Goal: Check status: Check status

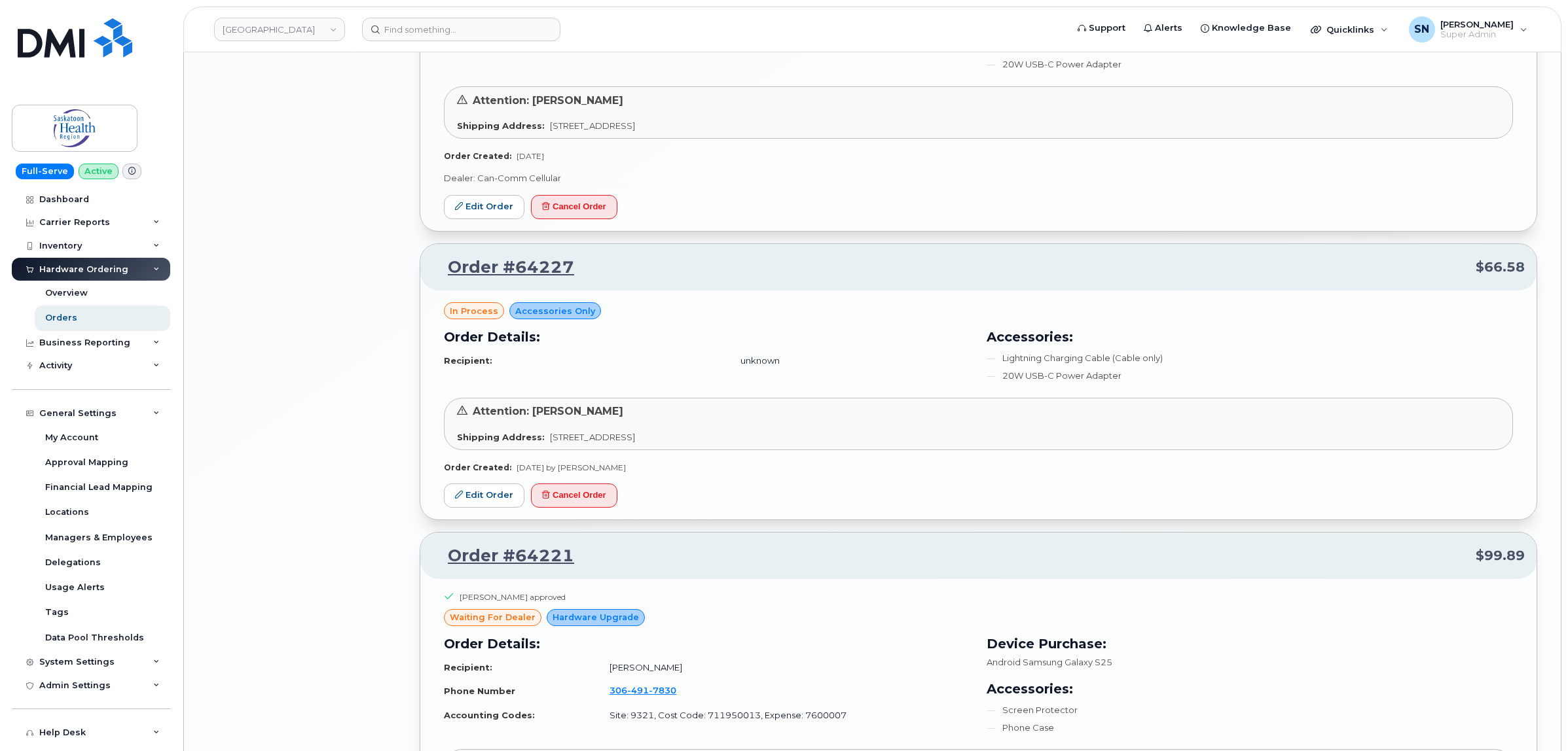
scroll to position [3969, 0]
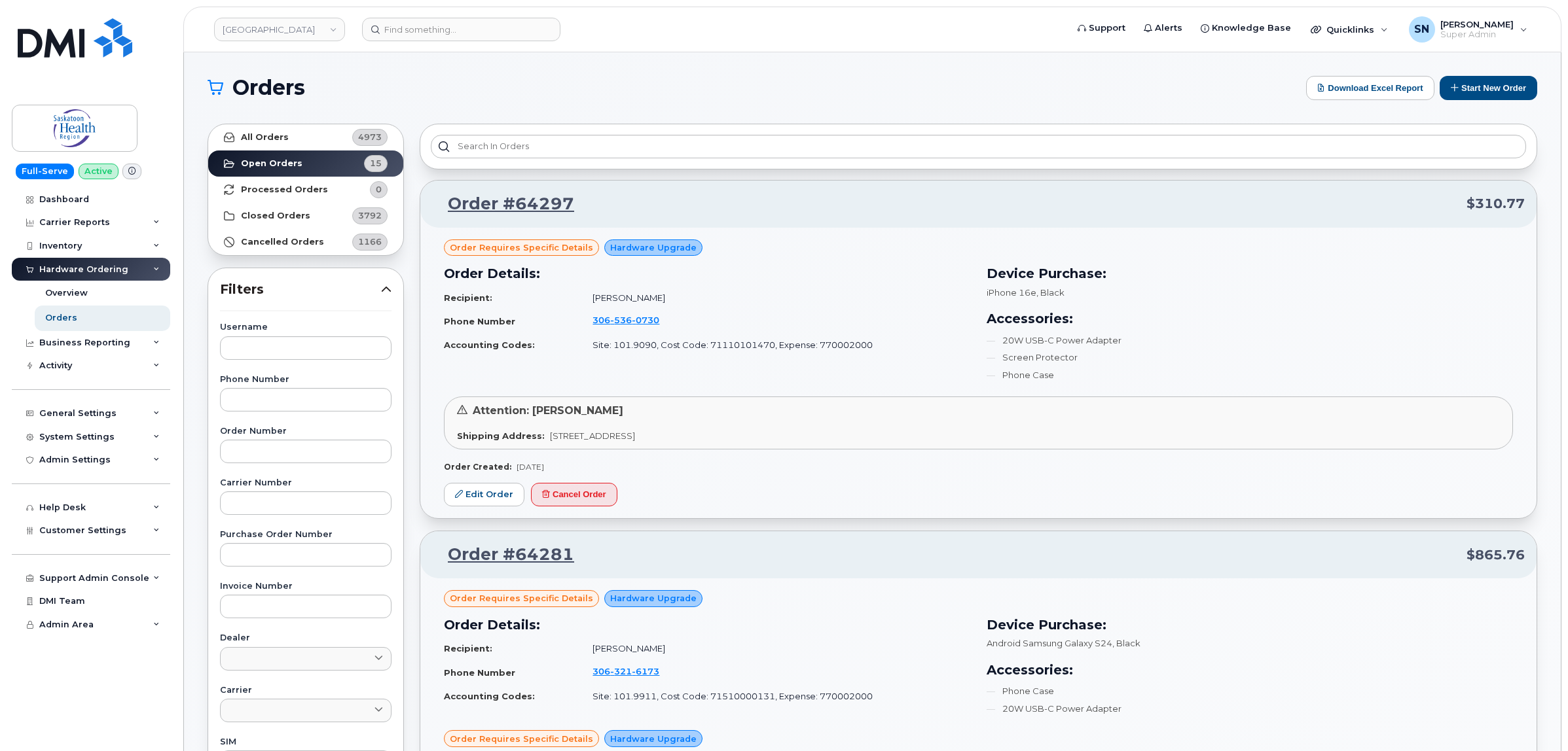
click at [297, 465] on div "Username Phone Number Order Number Carrier Number Purchase Order Number Invoice…" at bounding box center [305, 626] width 203 height 606
click at [297, 455] on input "text" at bounding box center [306, 452] width 172 height 24
paste input "64114"
type input "64114"
click at [256, 138] on strong "All Orders" at bounding box center [264, 137] width 48 height 10
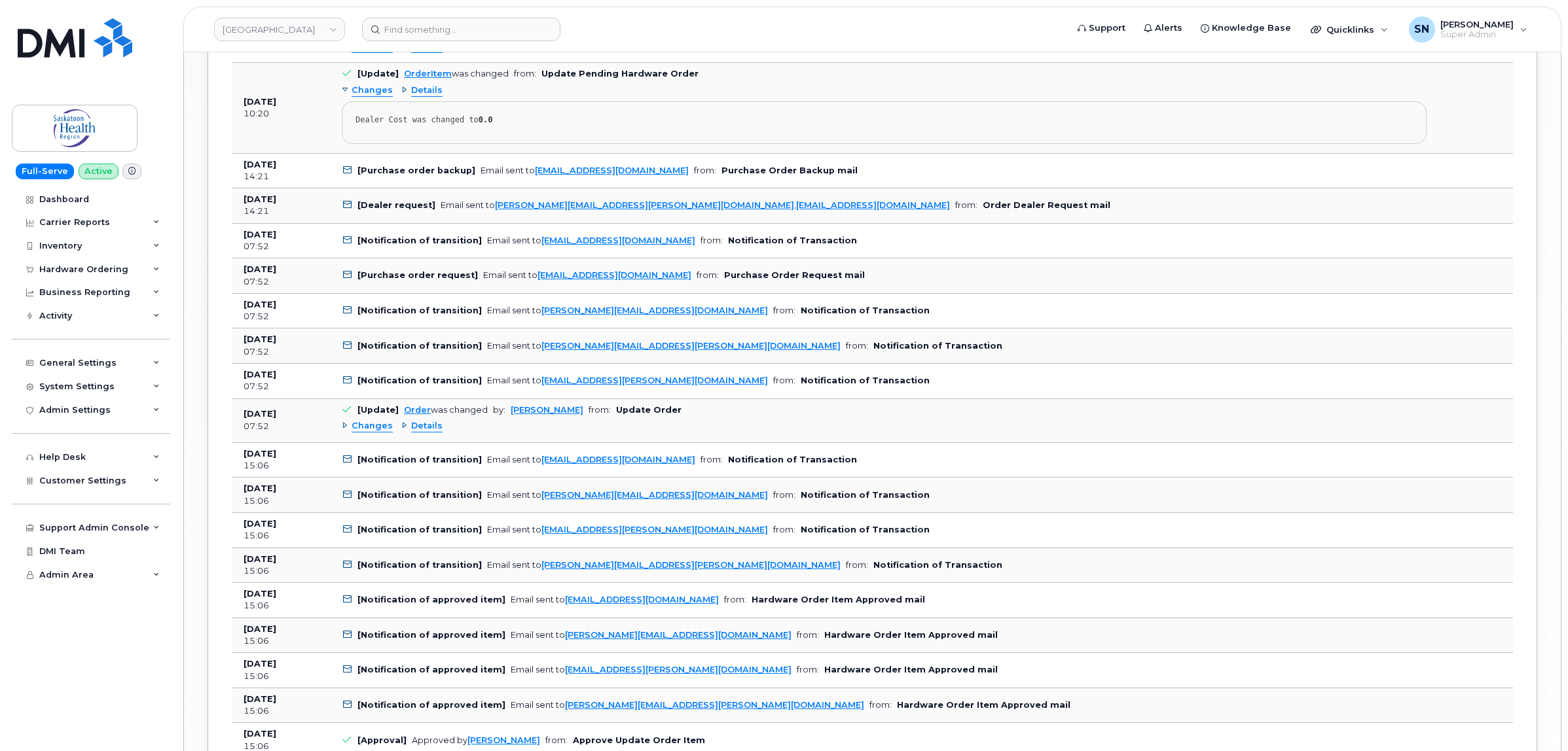
scroll to position [1636, 0]
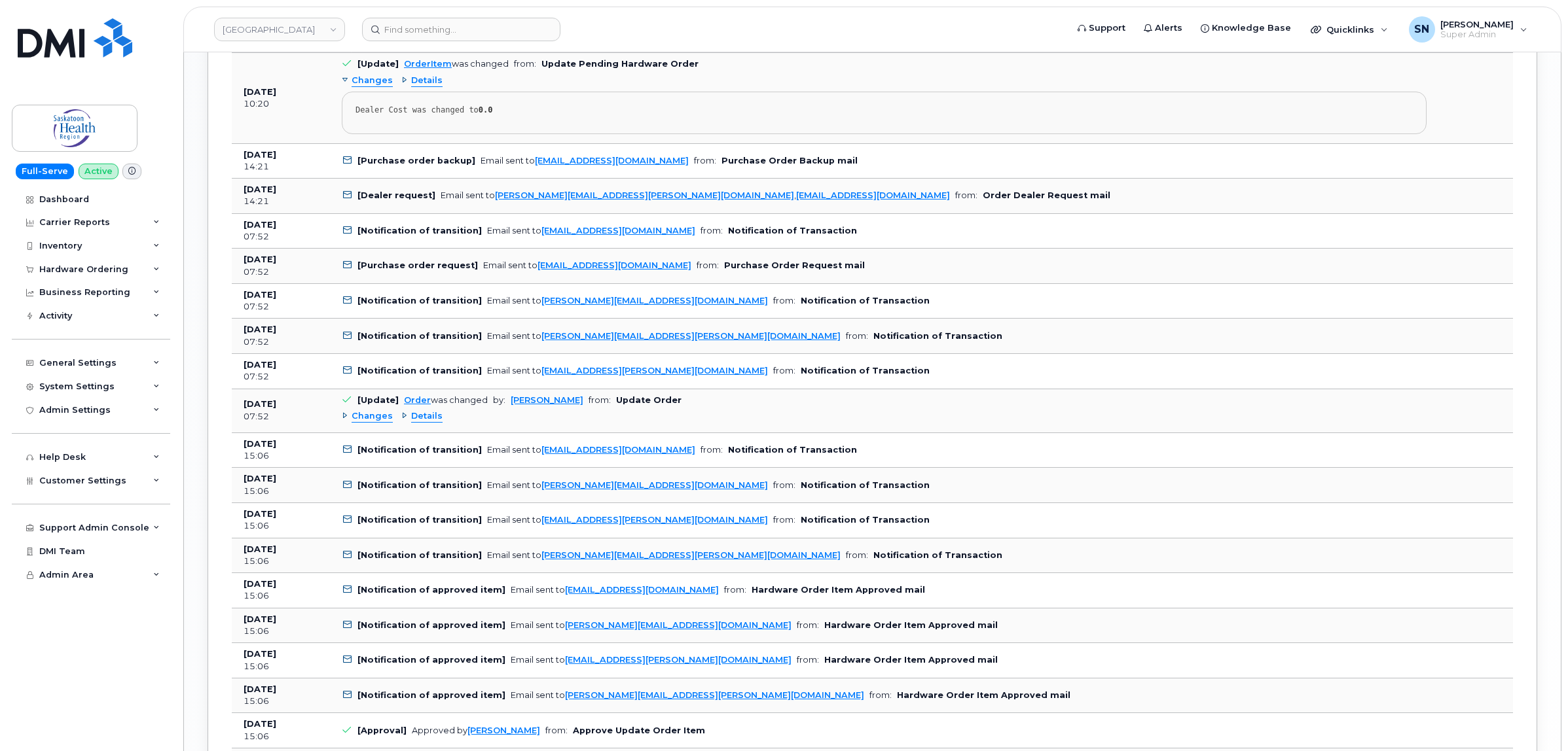
click at [377, 423] on span "Changes" at bounding box center [372, 416] width 41 height 12
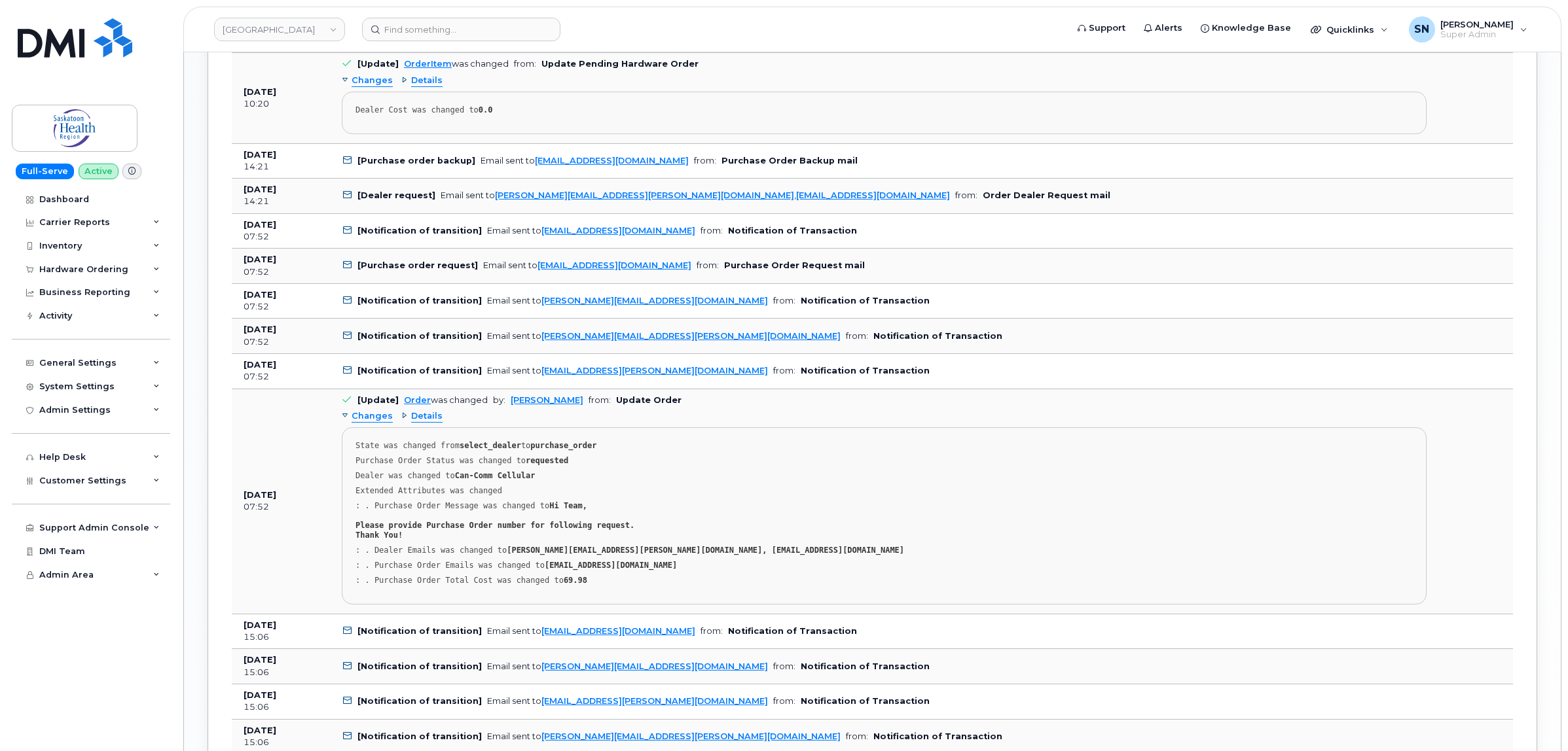
click at [377, 423] on span "Changes" at bounding box center [372, 416] width 41 height 12
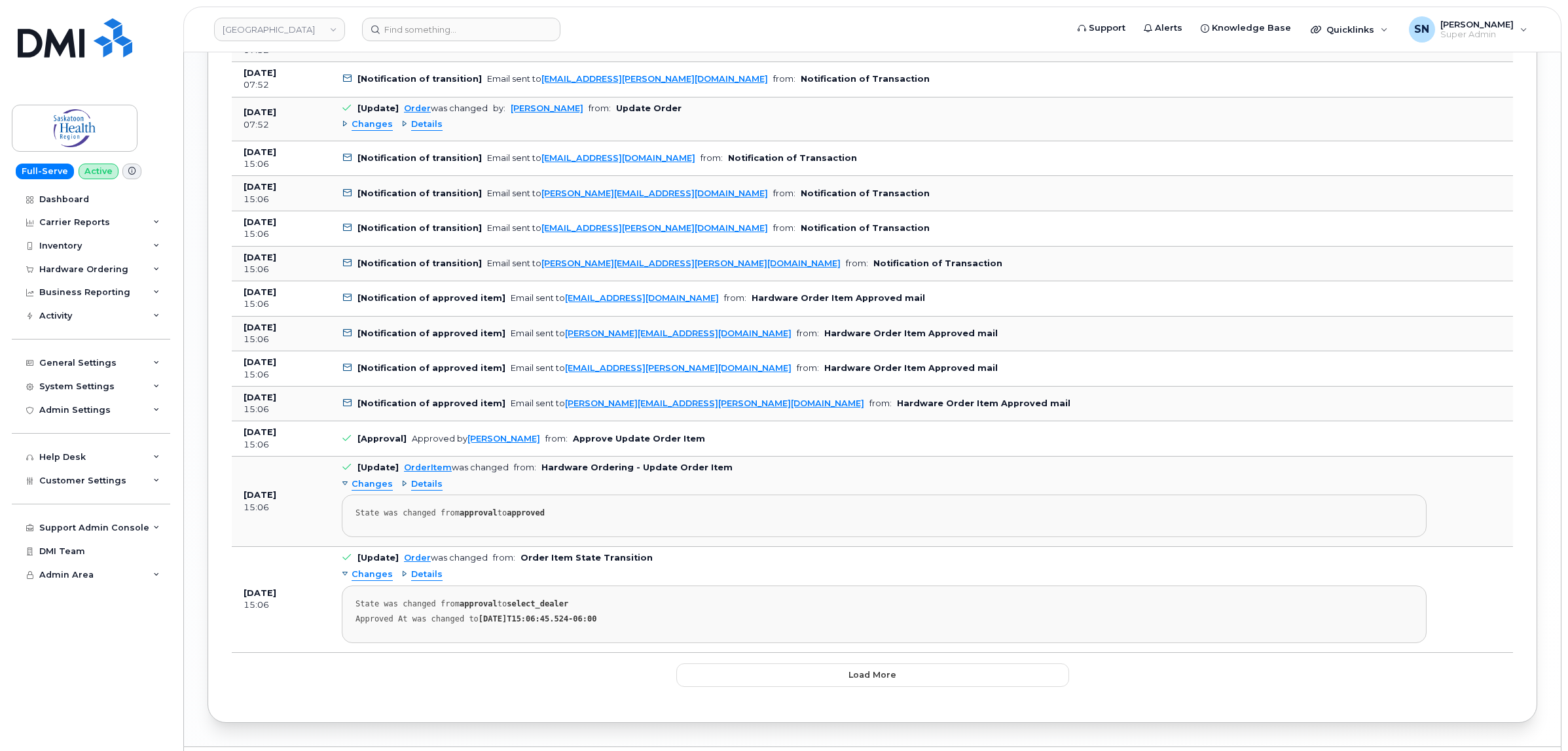
scroll to position [1976, 0]
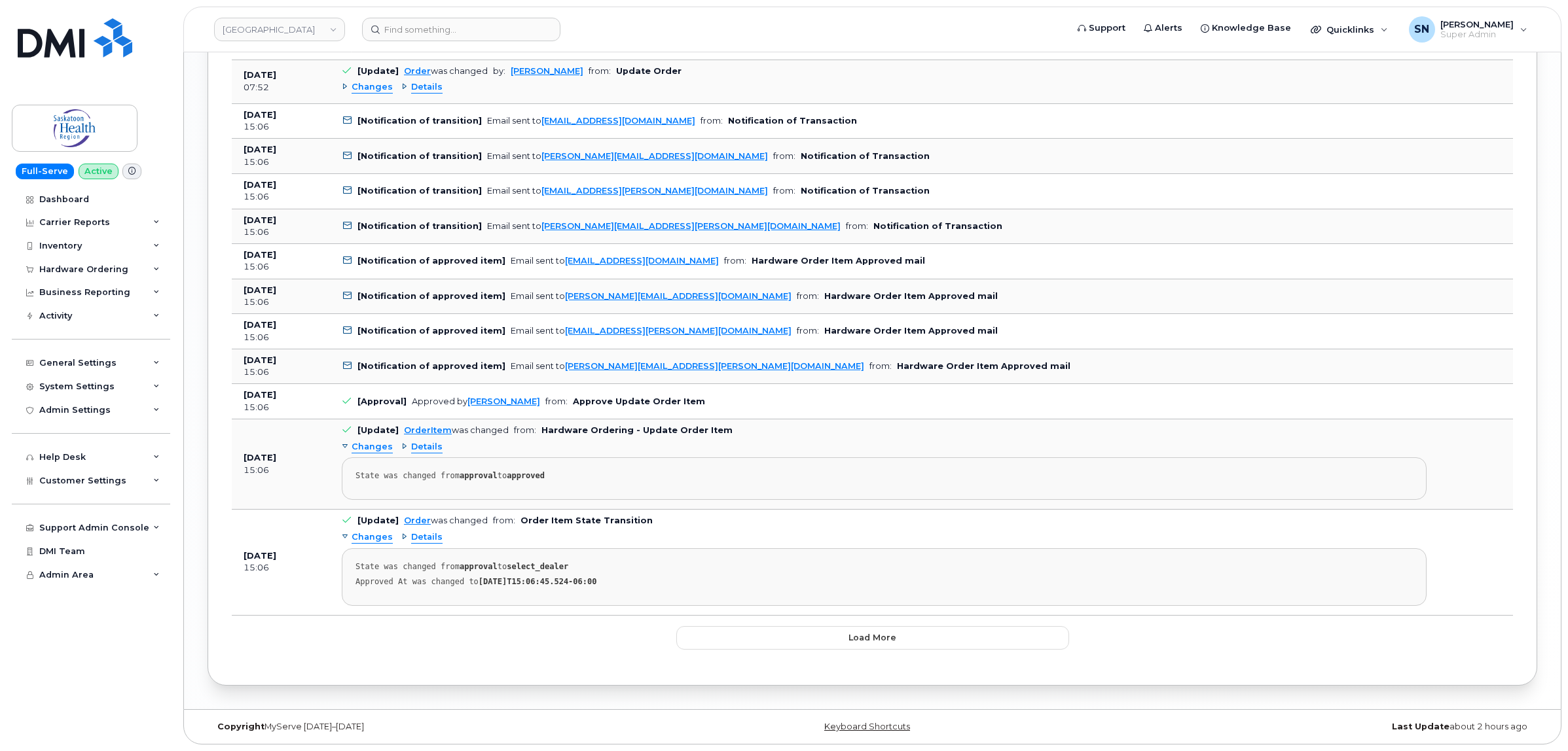
click at [376, 448] on span "Changes" at bounding box center [372, 447] width 41 height 12
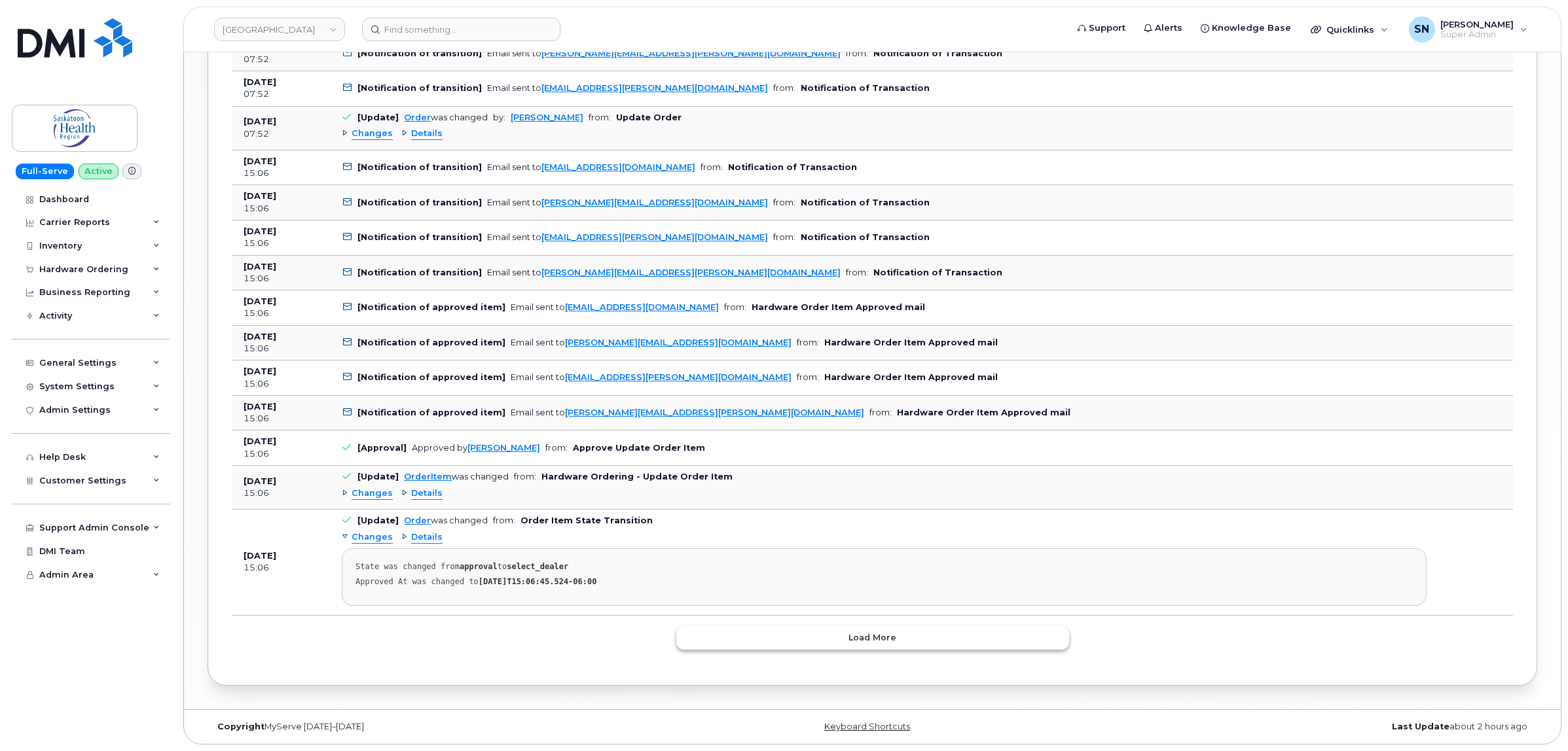
click at [745, 637] on button "Load more" at bounding box center [873, 638] width 393 height 24
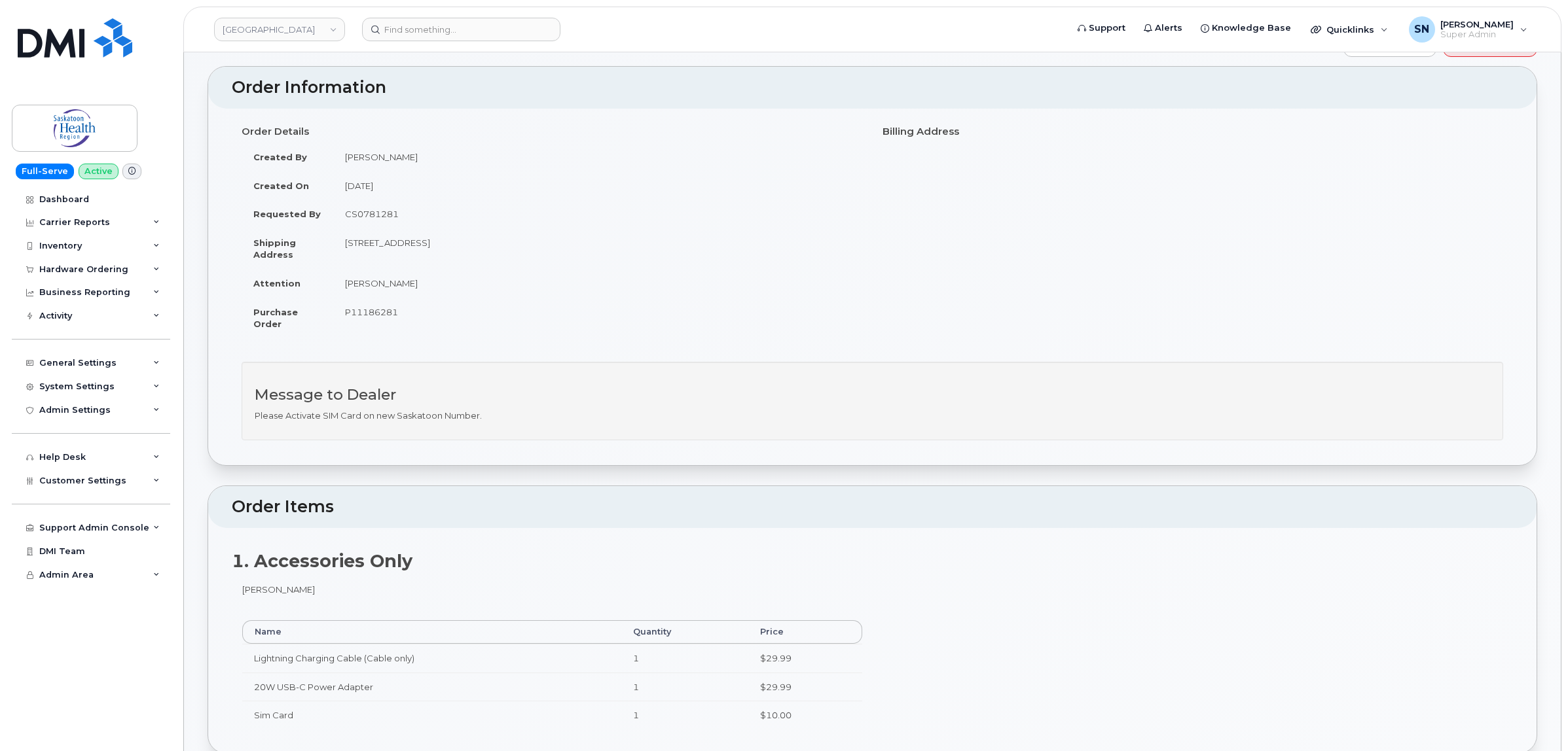
scroll to position [0, 0]
